Goal: Information Seeking & Learning: Learn about a topic

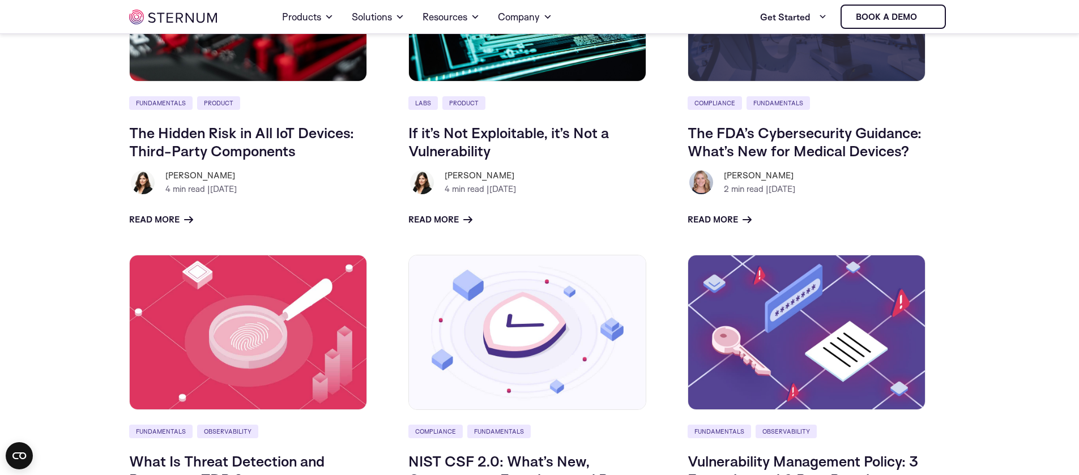
scroll to position [591, 0]
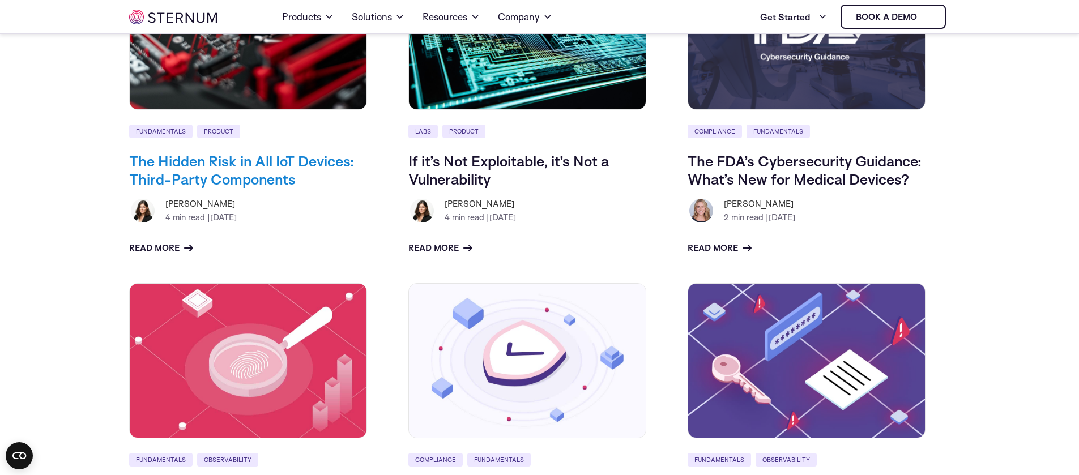
click at [268, 172] on link "The Hidden Risk in All IoT Devices: Third-Party Components" at bounding box center [241, 170] width 225 height 36
